Goal: Check status

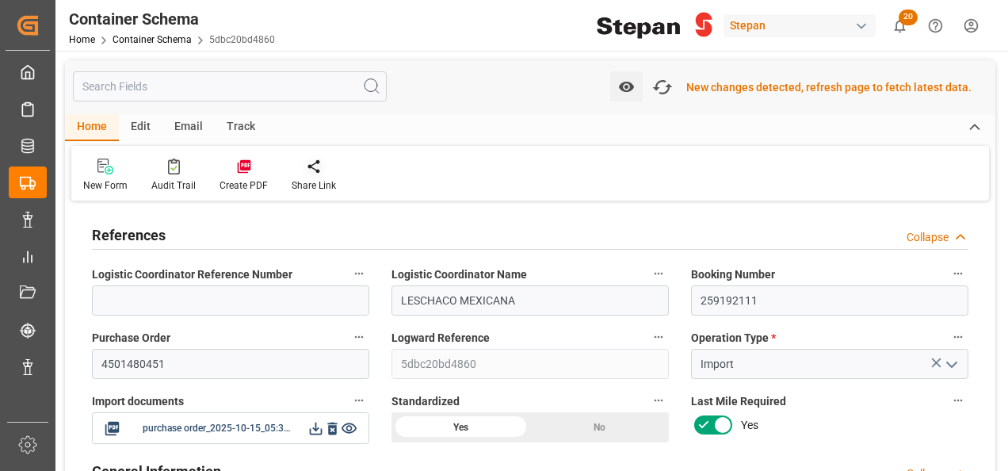
scroll to position [79, 0]
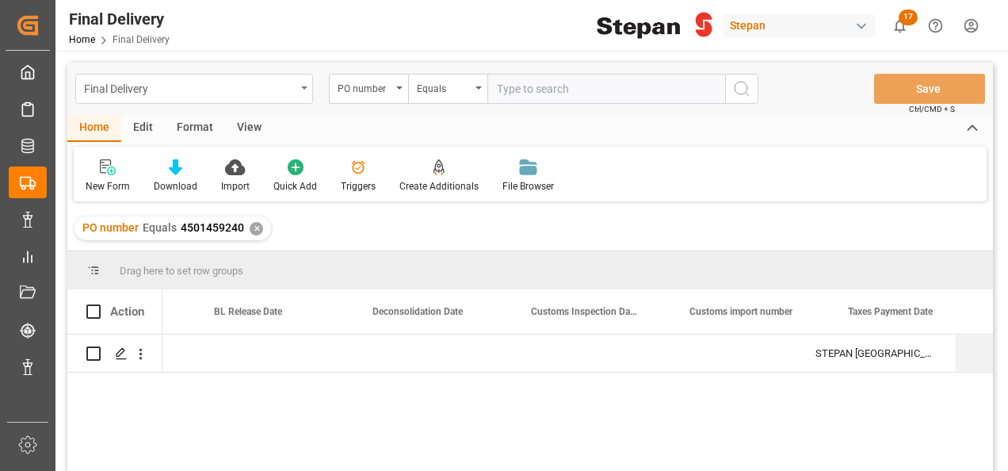
scroll to position [0, 919]
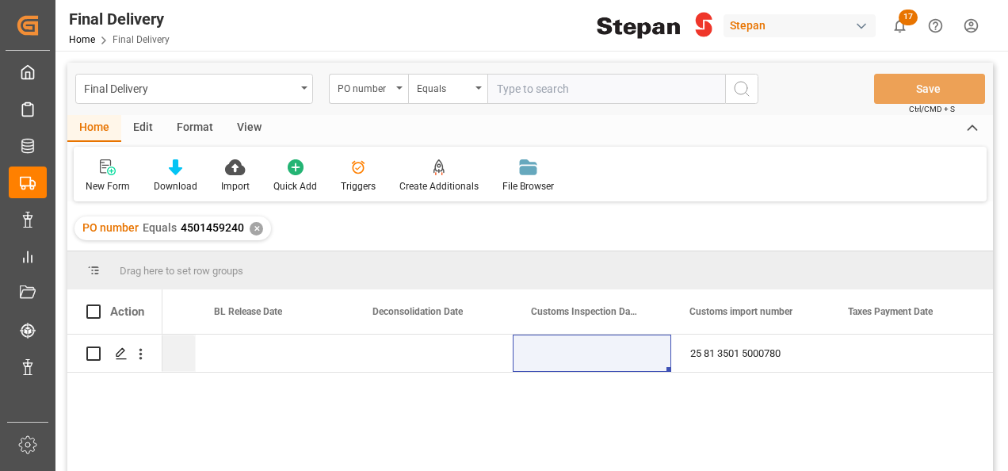
click at [256, 229] on div "✕" at bounding box center [256, 228] width 13 height 13
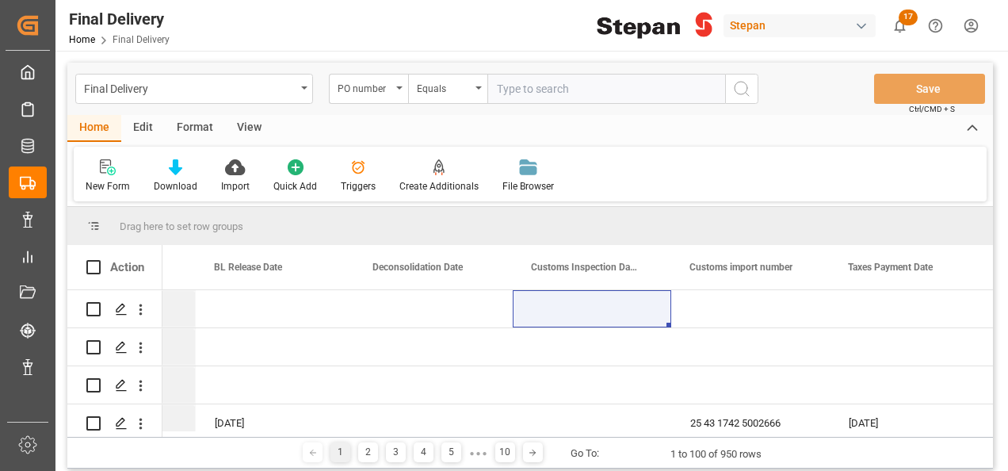
scroll to position [0, 919]
click at [403, 90] on div "PO number" at bounding box center [368, 89] width 79 height 30
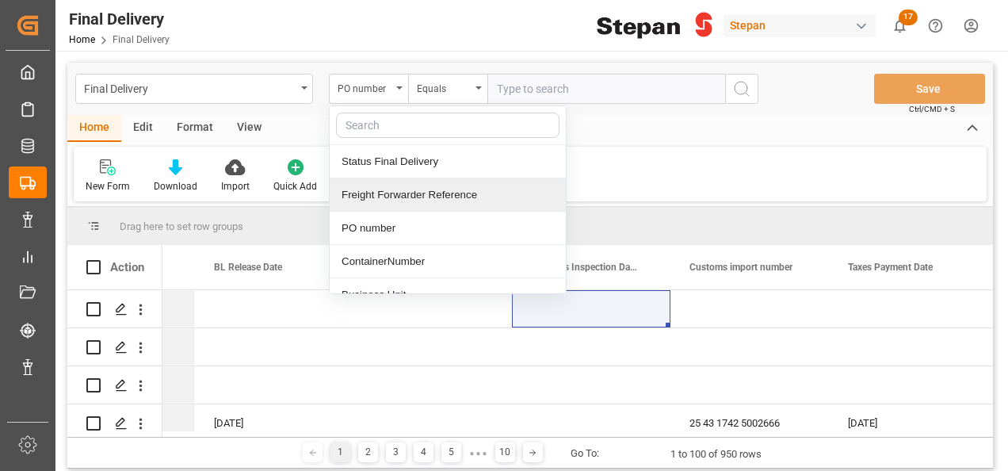
click at [399, 190] on div "Freight Forwarder Reference" at bounding box center [448, 194] width 236 height 33
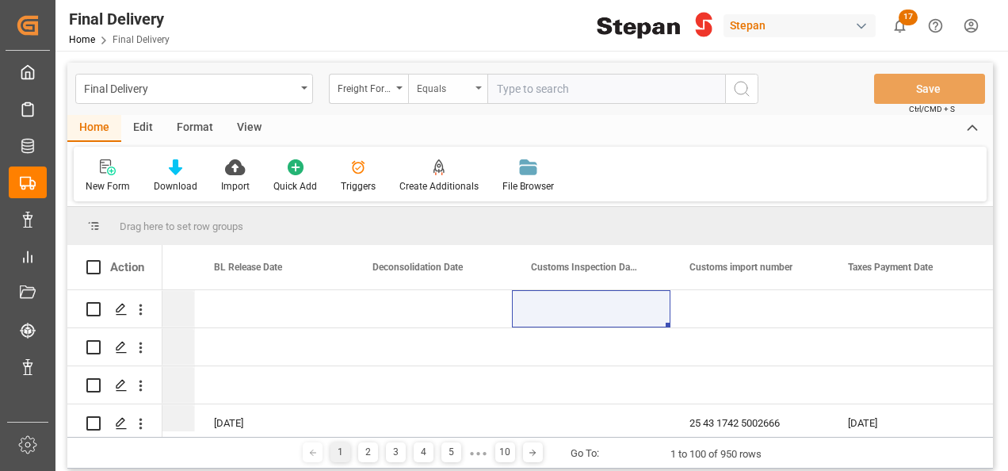
click at [473, 82] on div "Equals" at bounding box center [447, 89] width 79 height 30
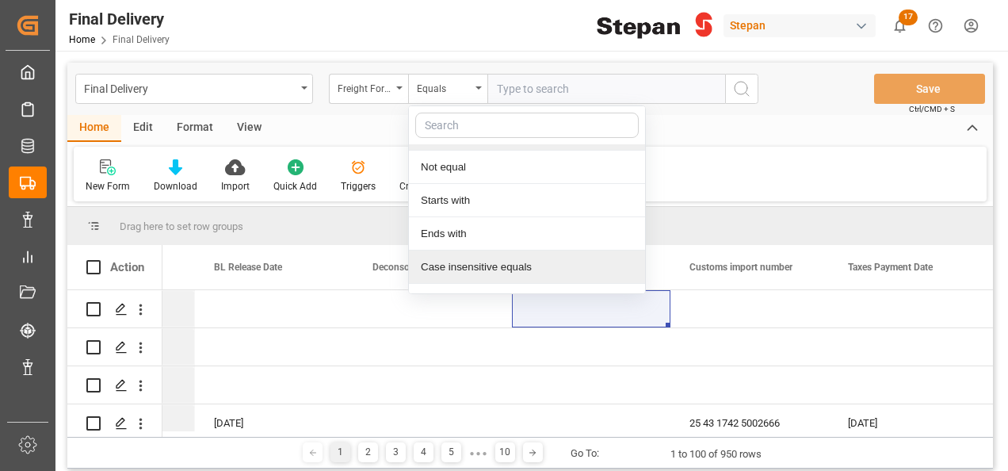
scroll to position [116, 0]
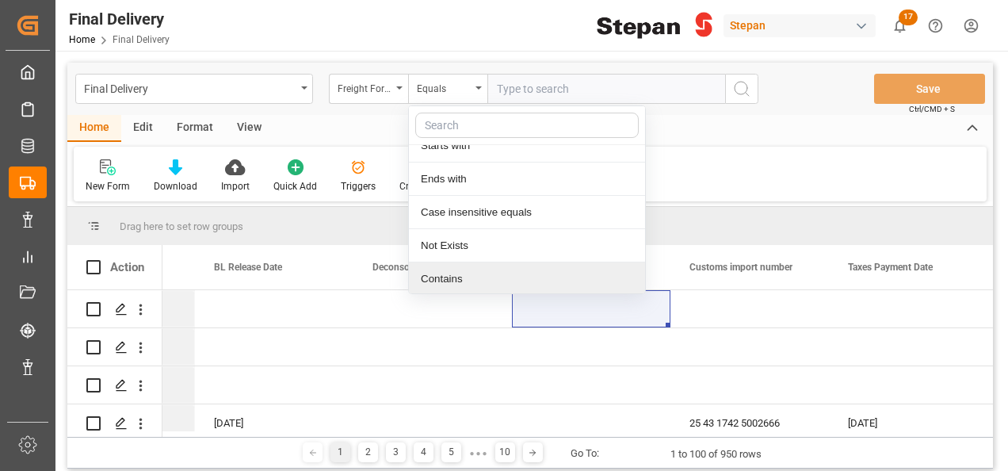
click at [444, 277] on div "Contains" at bounding box center [527, 278] width 236 height 33
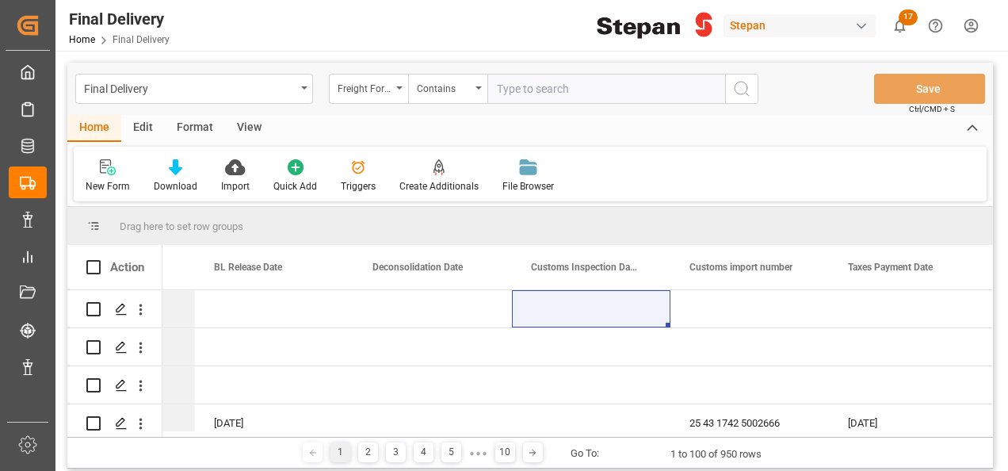
paste input "250906900455 251015080011 251015080012"
click at [561, 87] on input "250906900455 251015080011 251015080012" at bounding box center [606, 89] width 238 height 30
drag, startPoint x: 642, startPoint y: 87, endPoint x: 654, endPoint y: 92, distance: 12.8
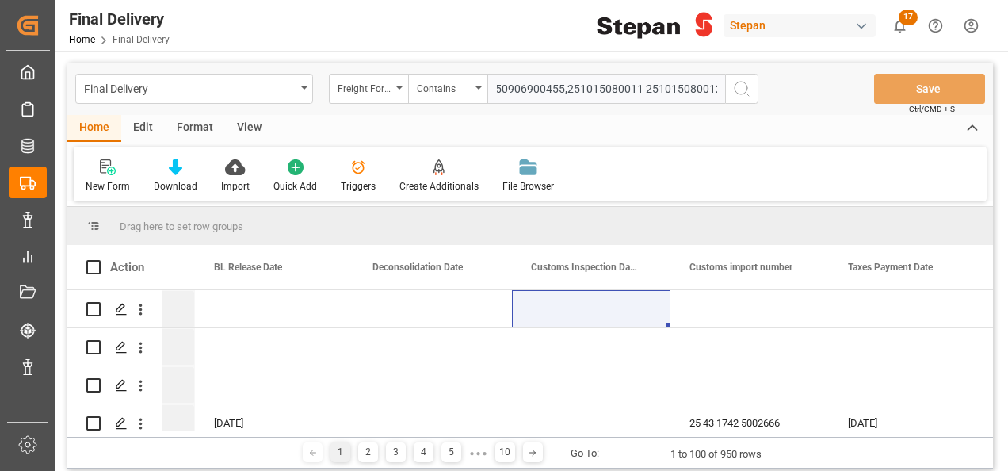
click at [648, 90] on input "250906900455,251015080011 251015080012" at bounding box center [606, 89] width 238 height 30
click at [645, 84] on input "250906900455,251015080011 251015080012" at bounding box center [606, 89] width 238 height 30
click at [644, 84] on input "250906900455,251015080011 251015080012" at bounding box center [606, 89] width 238 height 30
type input "250906900455,251015080011,251015080012"
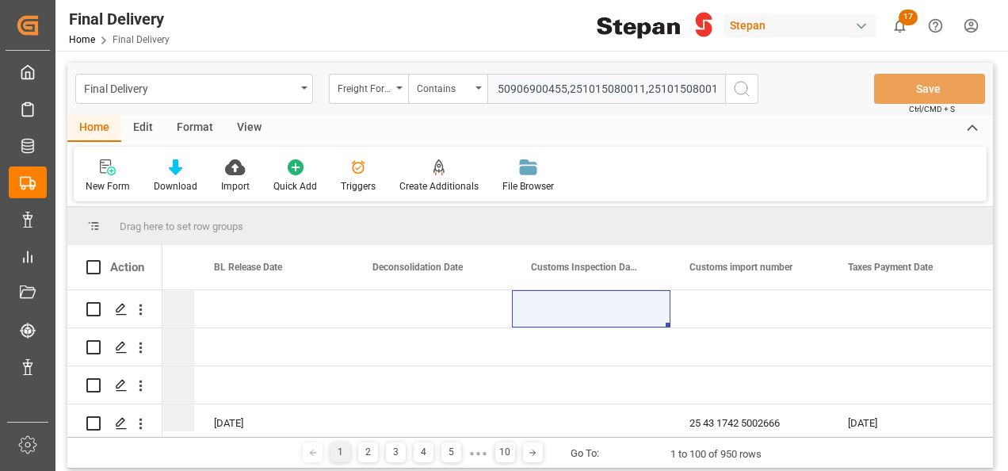
scroll to position [0, 0]
click at [740, 78] on button "search button" at bounding box center [741, 89] width 33 height 30
